Goal: Task Accomplishment & Management: Manage account settings

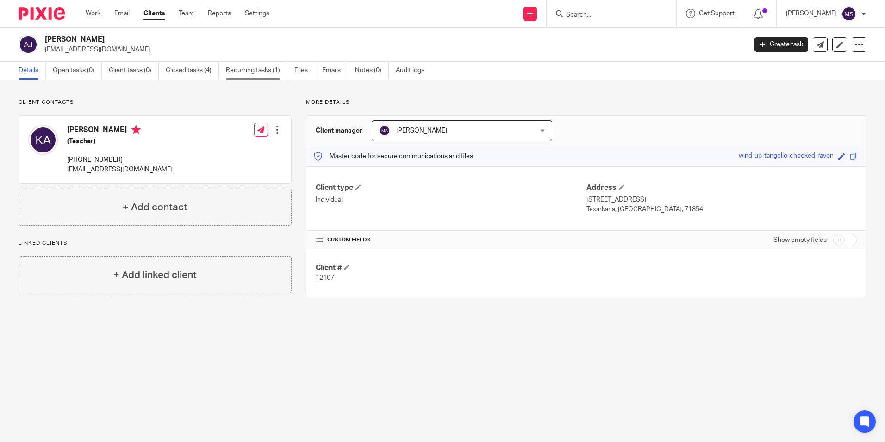
click at [263, 73] on link "Recurring tasks (1)" at bounding box center [257, 71] width 62 height 18
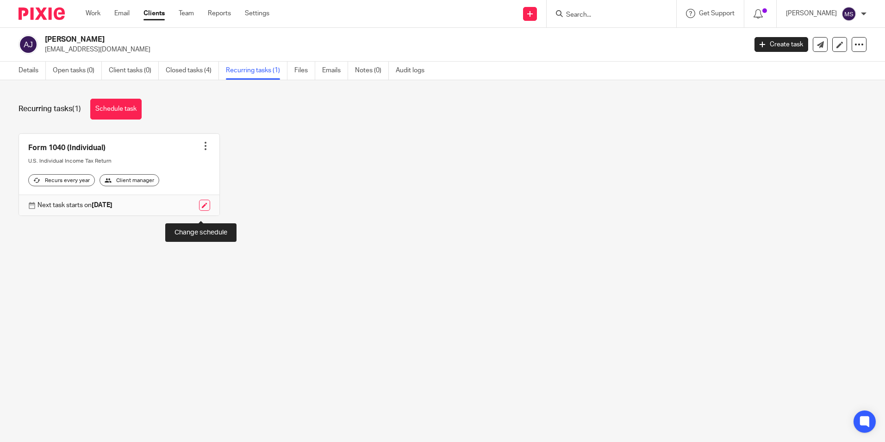
click at [201, 211] on link at bounding box center [204, 204] width 11 height 11
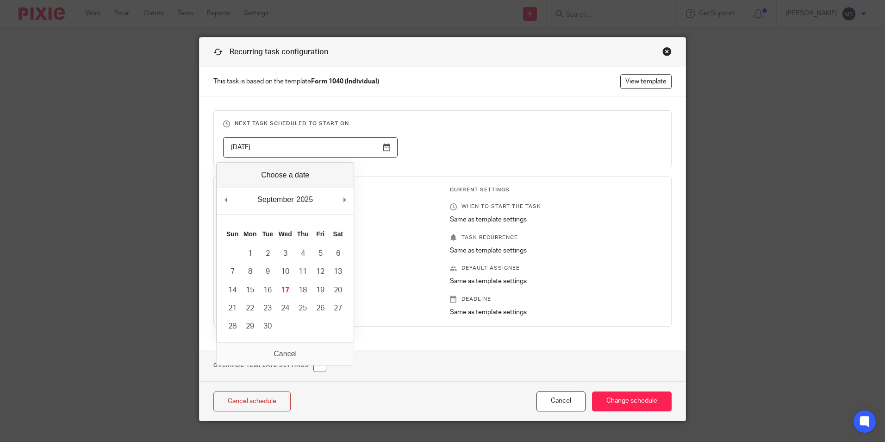
drag, startPoint x: 269, startPoint y: 149, endPoint x: 186, endPoint y: 147, distance: 83.3
click at [186, 147] on div "Recurring task configuration This task is based on the template Form 1040 (Indi…" at bounding box center [442, 221] width 885 height 442
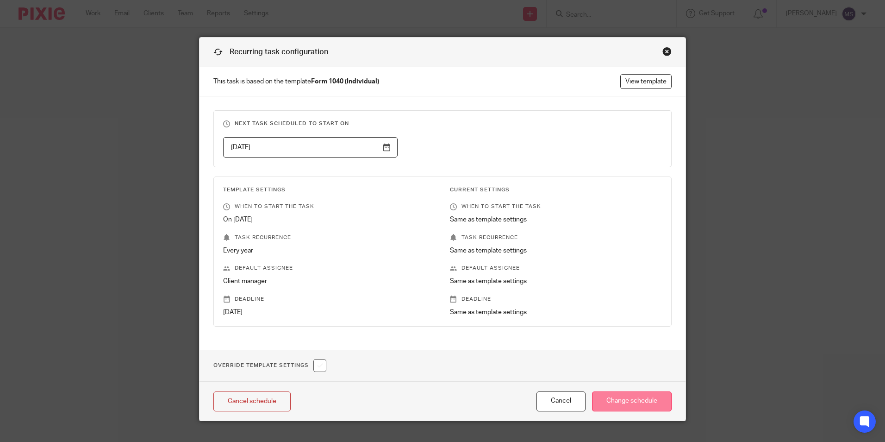
type input "[DATE]"
click at [610, 401] on input "Change schedule" at bounding box center [632, 401] width 80 height 20
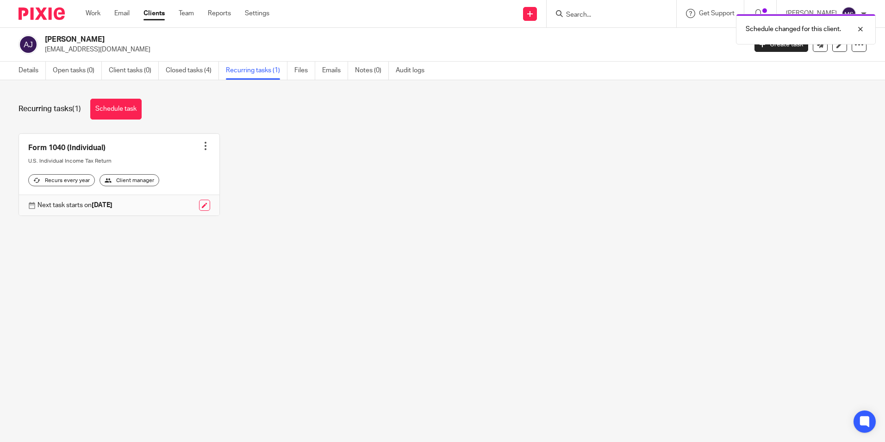
click at [201, 143] on div at bounding box center [205, 145] width 9 height 9
click at [164, 166] on link "Create task" at bounding box center [168, 166] width 74 height 13
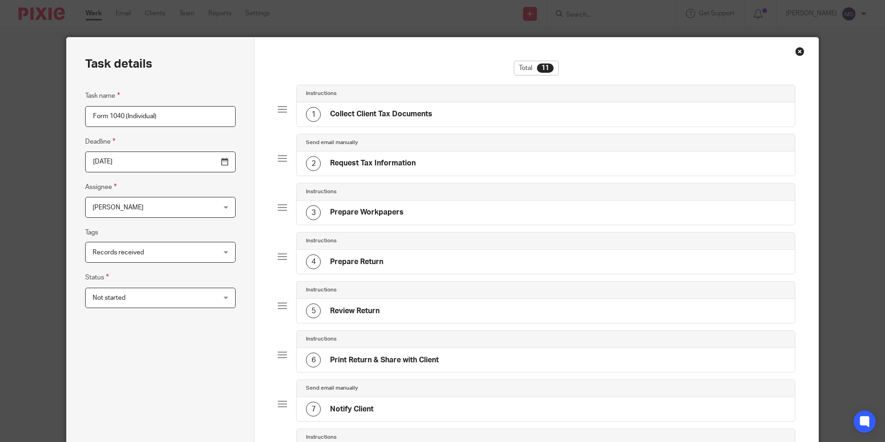
click at [128, 160] on input "2026-04-15" at bounding box center [160, 161] width 150 height 21
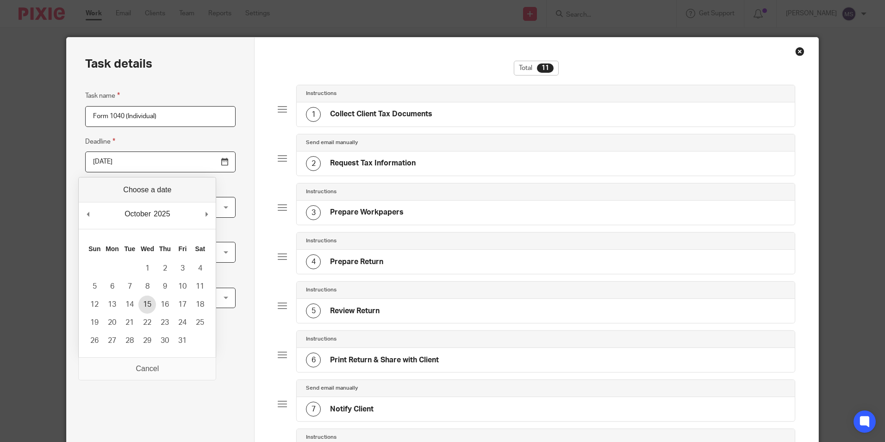
type input "2025-10-15"
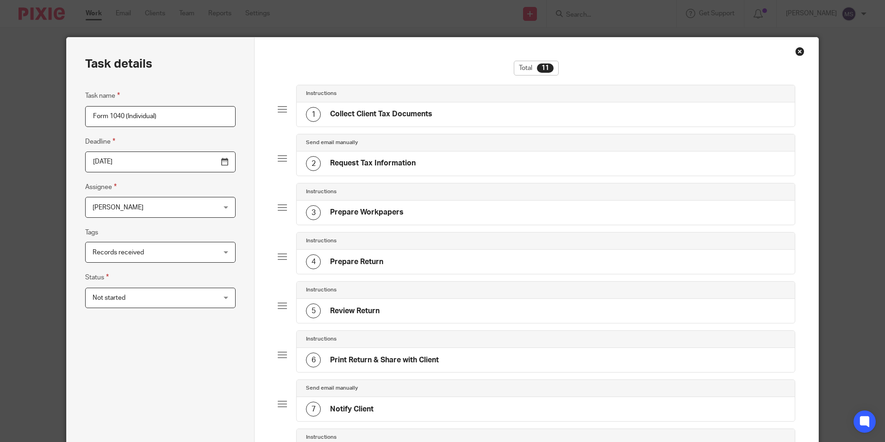
click at [137, 206] on span "[PERSON_NAME]" at bounding box center [150, 206] width 114 height 19
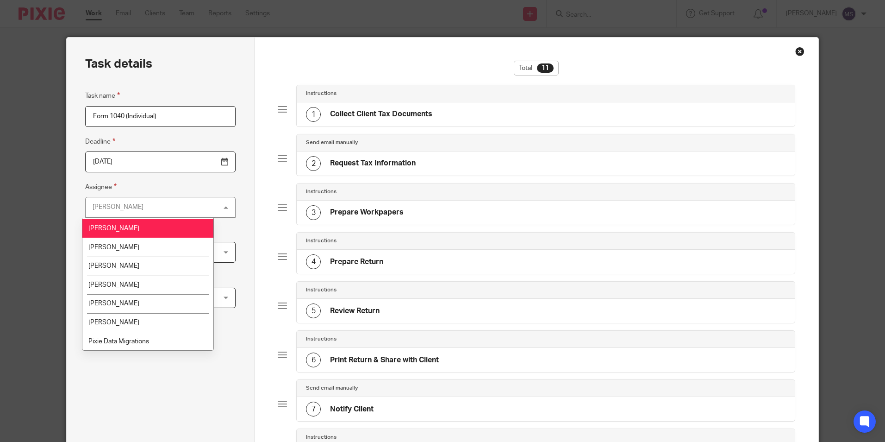
scroll to position [93, 0]
click at [141, 285] on li "Michael Smith" at bounding box center [147, 284] width 131 height 19
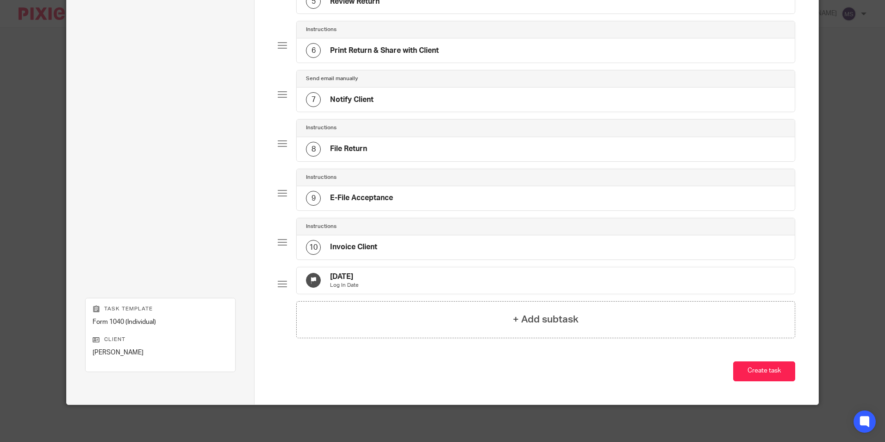
scroll to position [317, 0]
click at [359, 281] on p "Log In Date" at bounding box center [344, 284] width 29 height 7
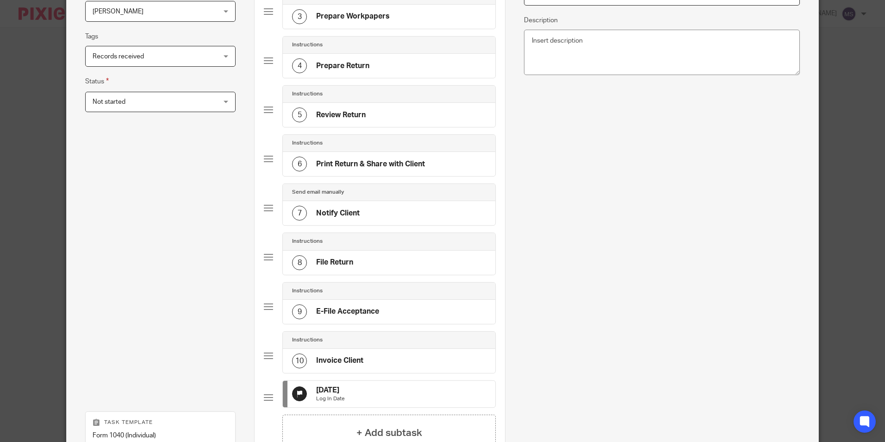
scroll to position [39, 0]
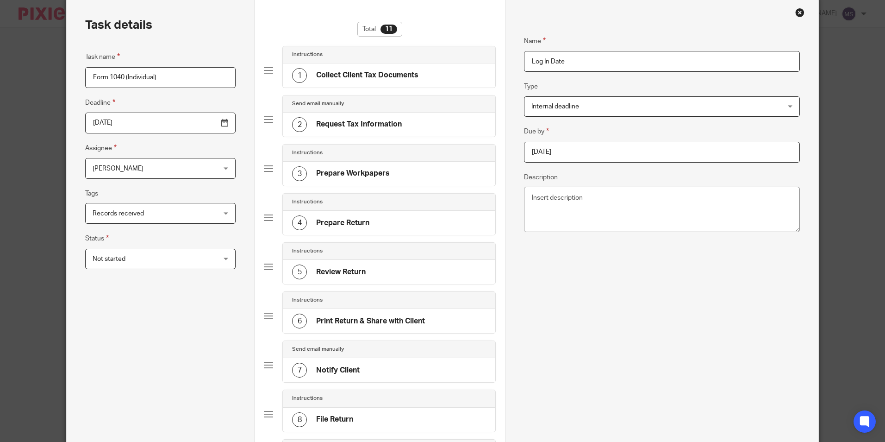
click at [607, 157] on input "[DATE]" at bounding box center [661, 152] width 275 height 21
type input "2025-09-16"
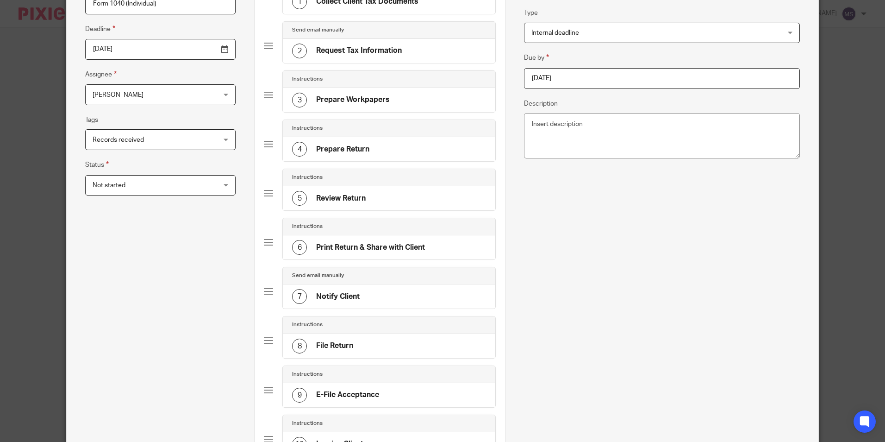
scroll to position [317, 0]
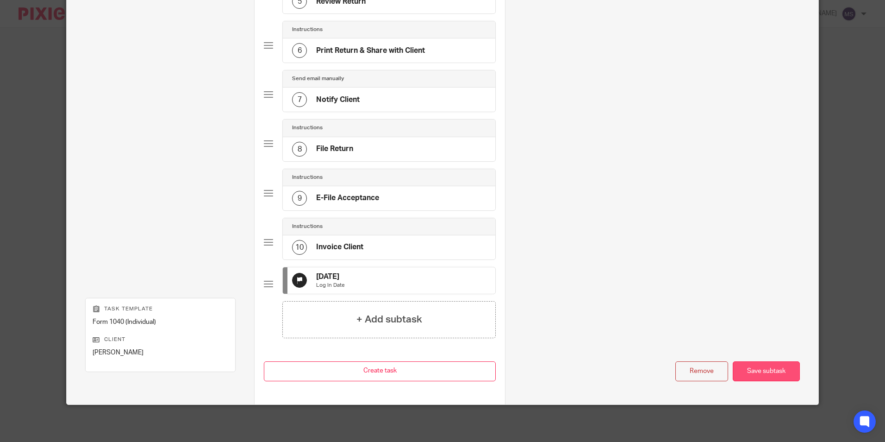
click at [749, 369] on div "Save subtask" at bounding box center [766, 371] width 67 height 20
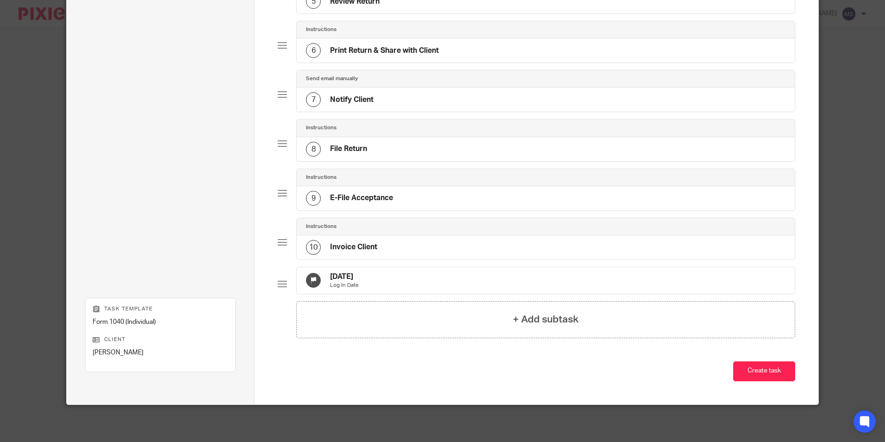
click at [749, 369] on button "Create task" at bounding box center [764, 371] width 62 height 20
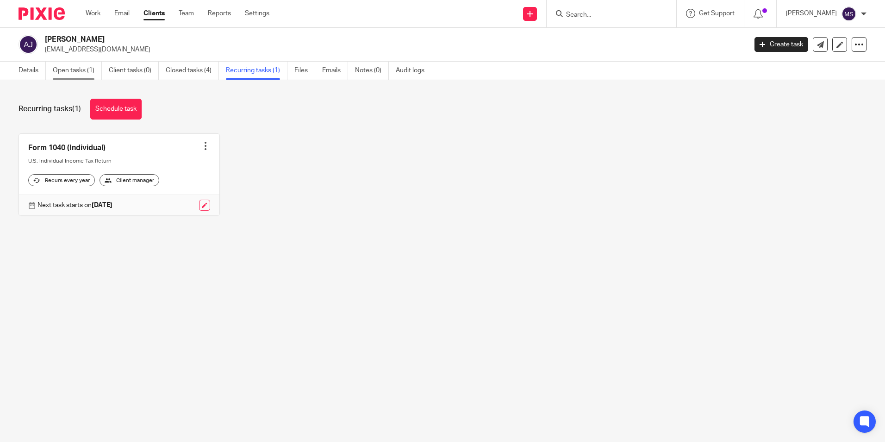
click at [67, 69] on link "Open tasks (1)" at bounding box center [77, 71] width 49 height 18
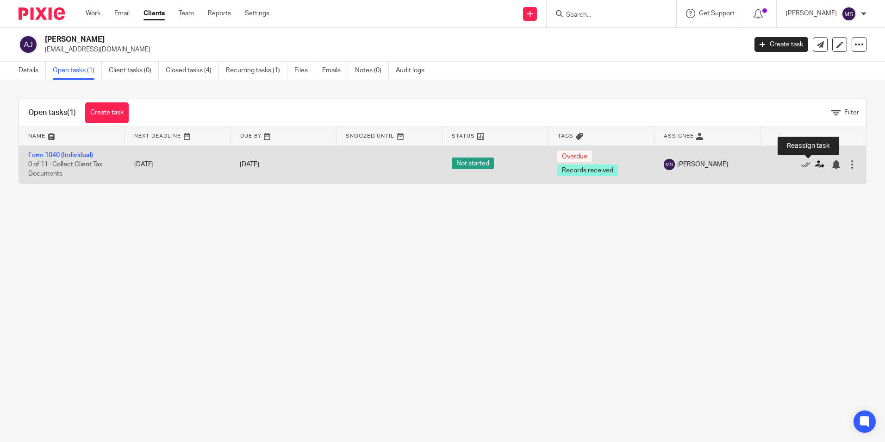
click at [815, 165] on icon at bounding box center [819, 164] width 9 height 9
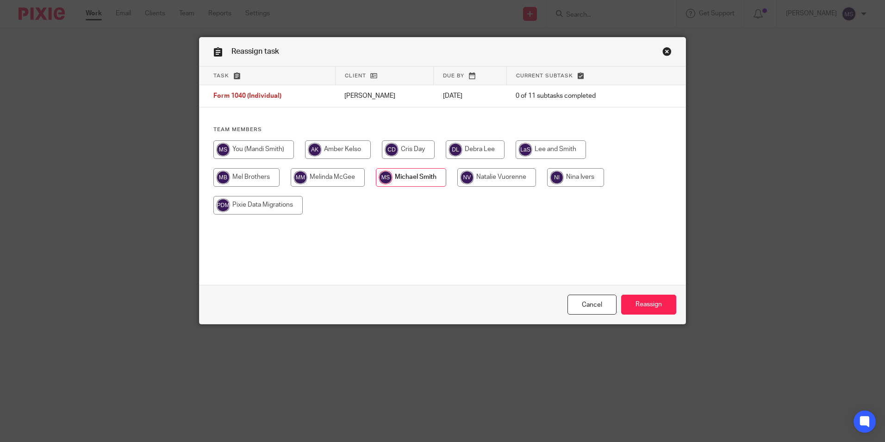
click at [339, 149] on input "radio" at bounding box center [338, 149] width 66 height 19
radio input "true"
click at [657, 304] on input "Reassign" at bounding box center [648, 304] width 55 height 20
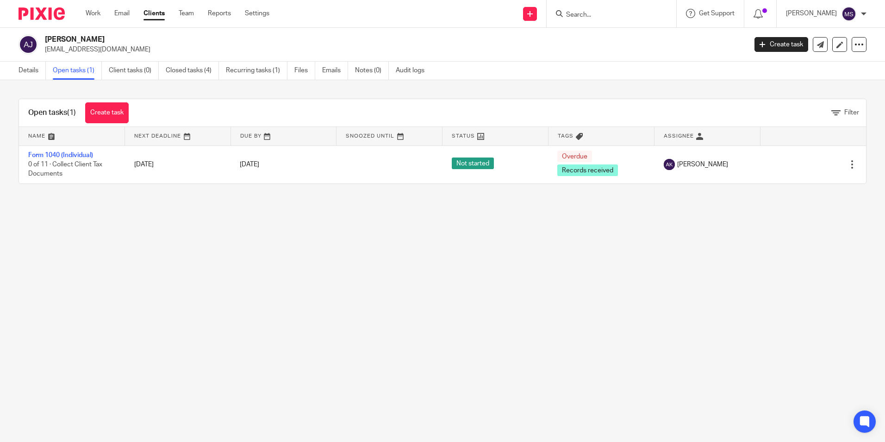
click at [590, 14] on input "Search" at bounding box center [606, 15] width 83 height 8
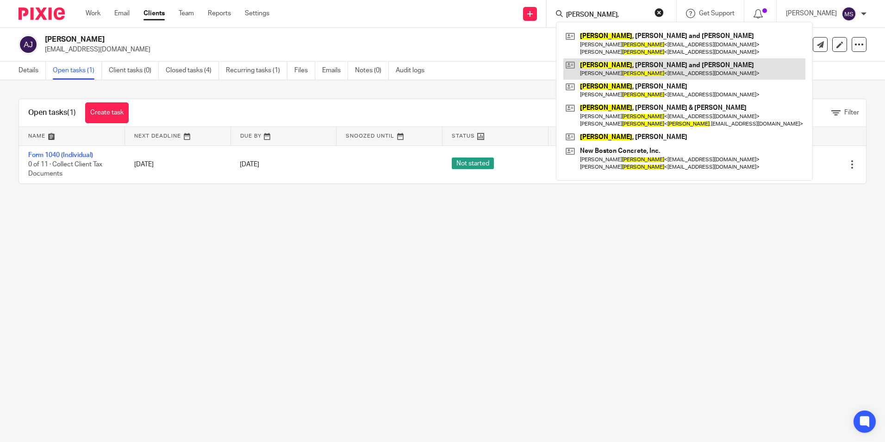
type input "graham,"
click at [628, 68] on link at bounding box center [684, 68] width 242 height 21
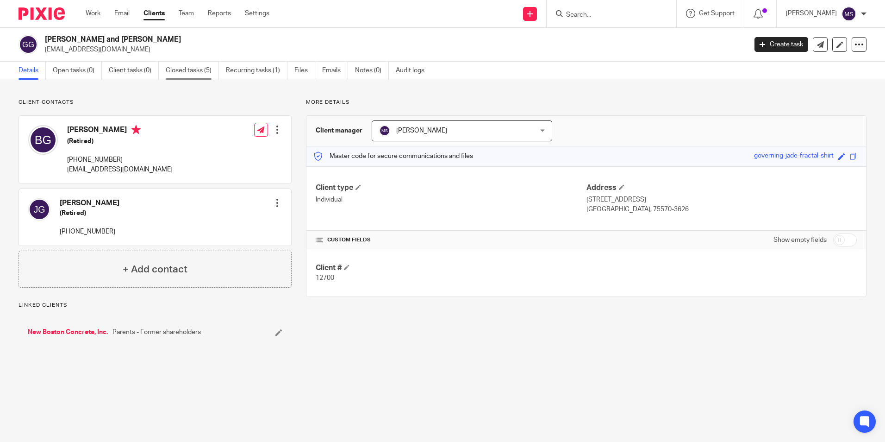
click at [191, 70] on link "Closed tasks (5)" at bounding box center [192, 71] width 53 height 18
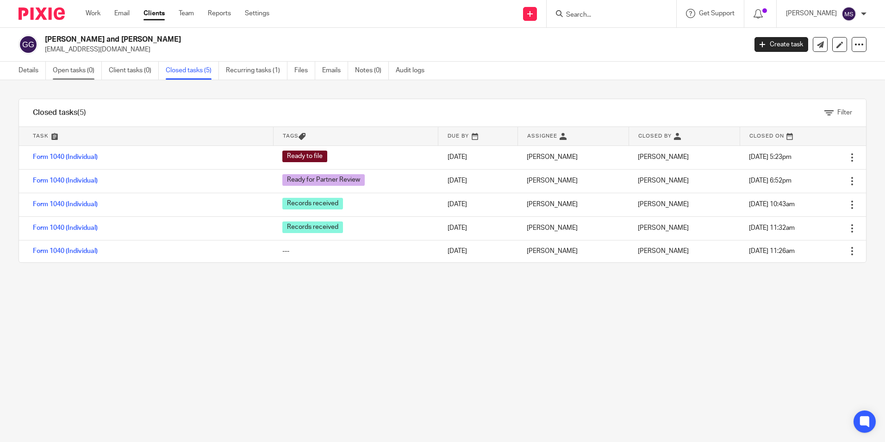
click at [68, 67] on link "Open tasks (0)" at bounding box center [77, 71] width 49 height 18
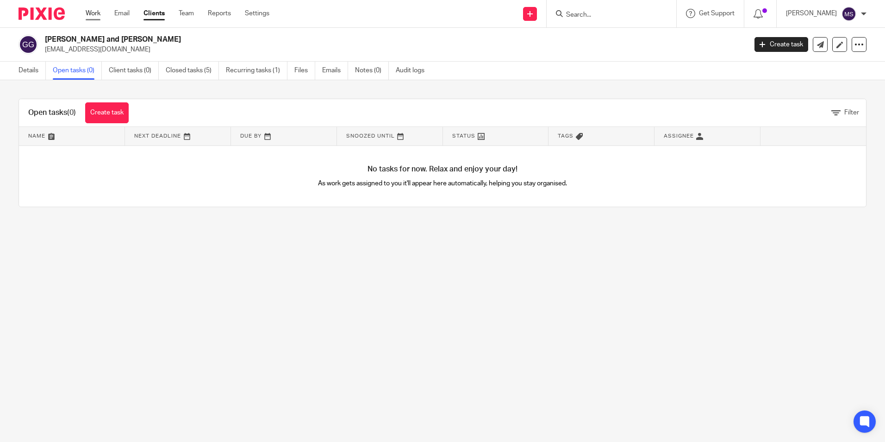
click at [91, 13] on link "Work" at bounding box center [93, 13] width 15 height 9
